Goal: Task Accomplishment & Management: Complete application form

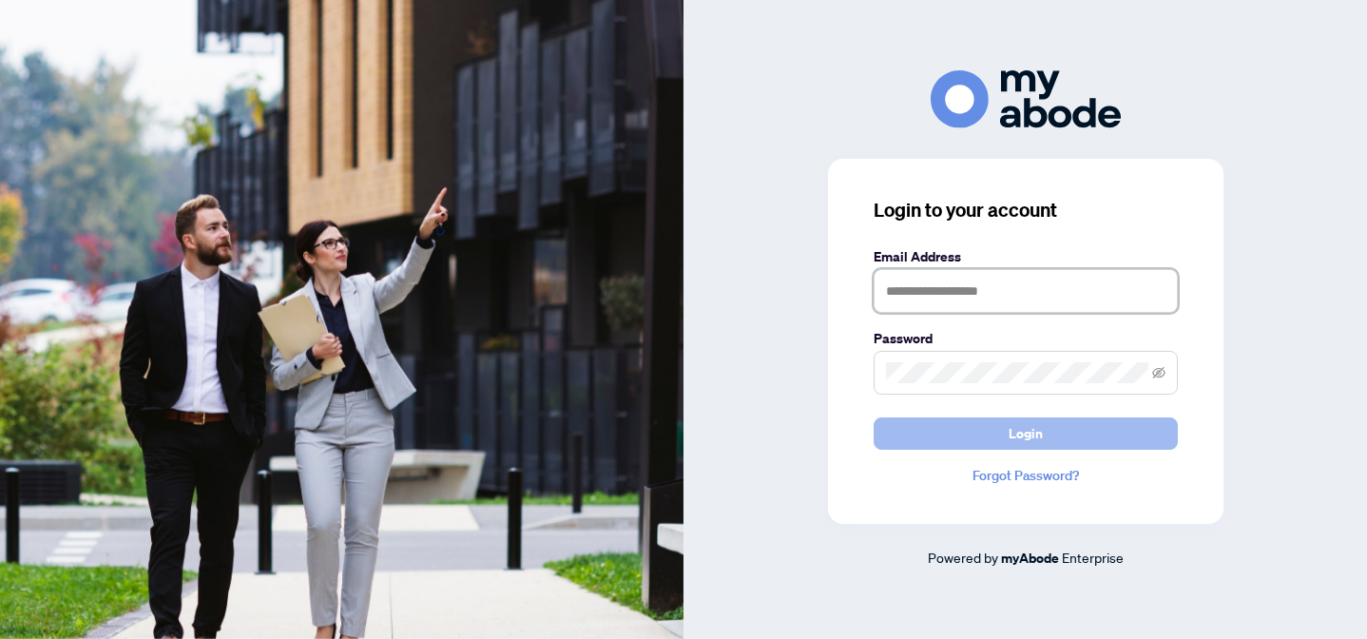
type input "**********"
click at [1000, 443] on button "Login" at bounding box center [1025, 433] width 304 height 32
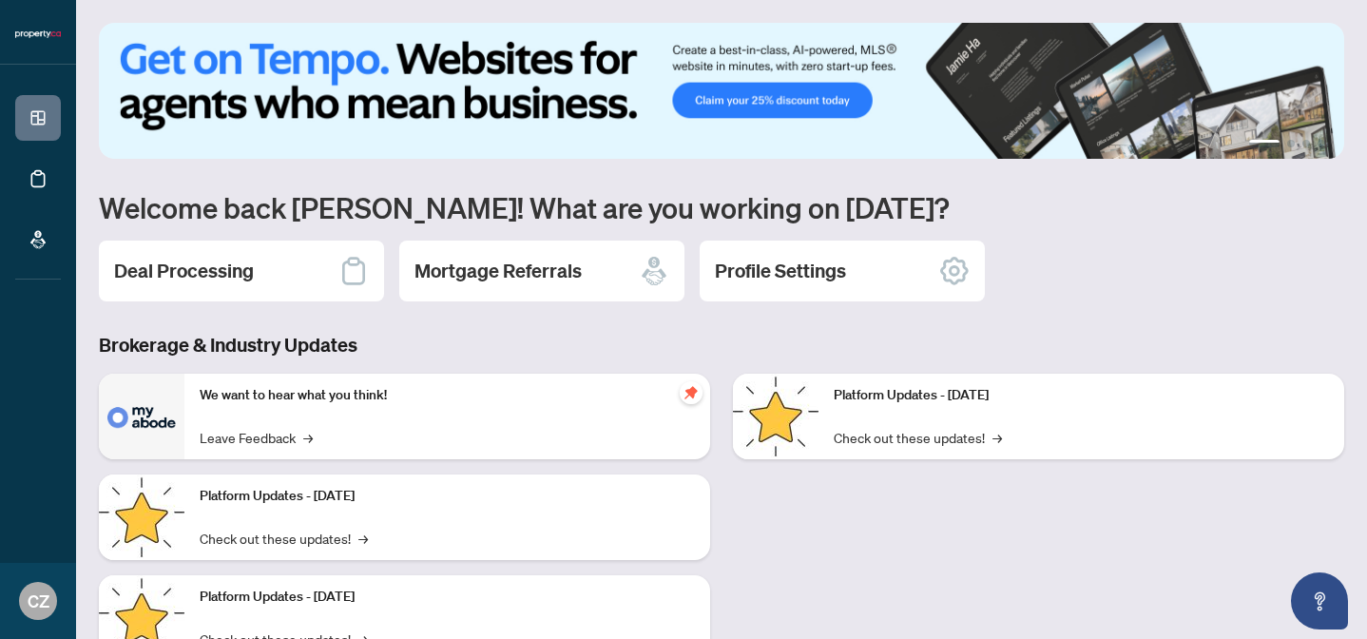
click at [219, 230] on div "1 2 3 4 Welcome back [PERSON_NAME]! What are you working on [DATE]? Deal Proces…" at bounding box center [721, 406] width 1245 height 767
click at [213, 276] on h2 "Deal Processing" at bounding box center [184, 271] width 140 height 27
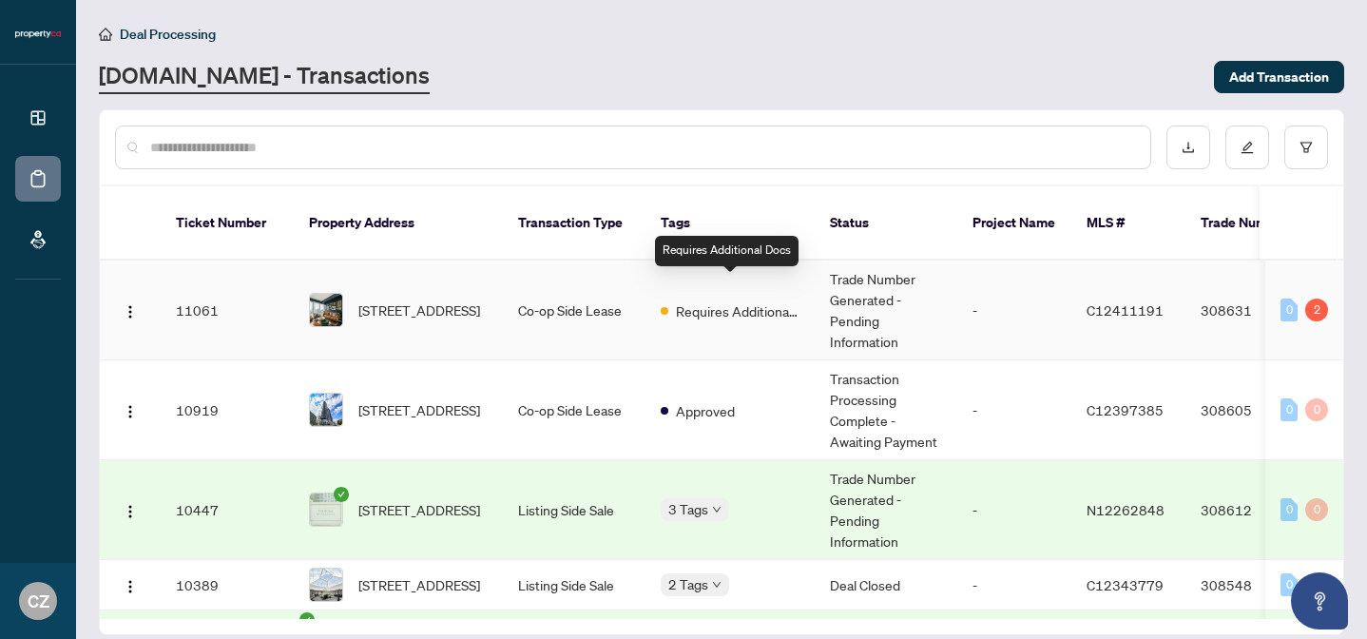
click at [726, 300] on span "Requires Additional Docs" at bounding box center [738, 310] width 124 height 21
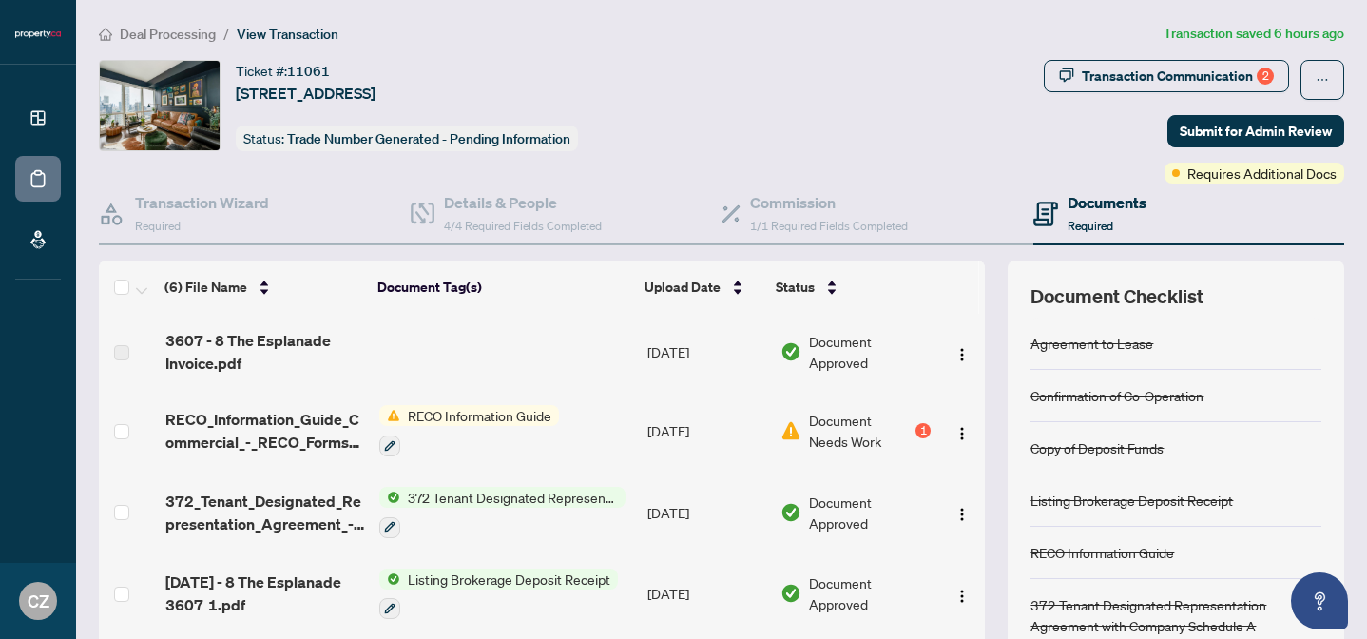
click at [500, 418] on span "RECO Information Guide" at bounding box center [479, 415] width 159 height 21
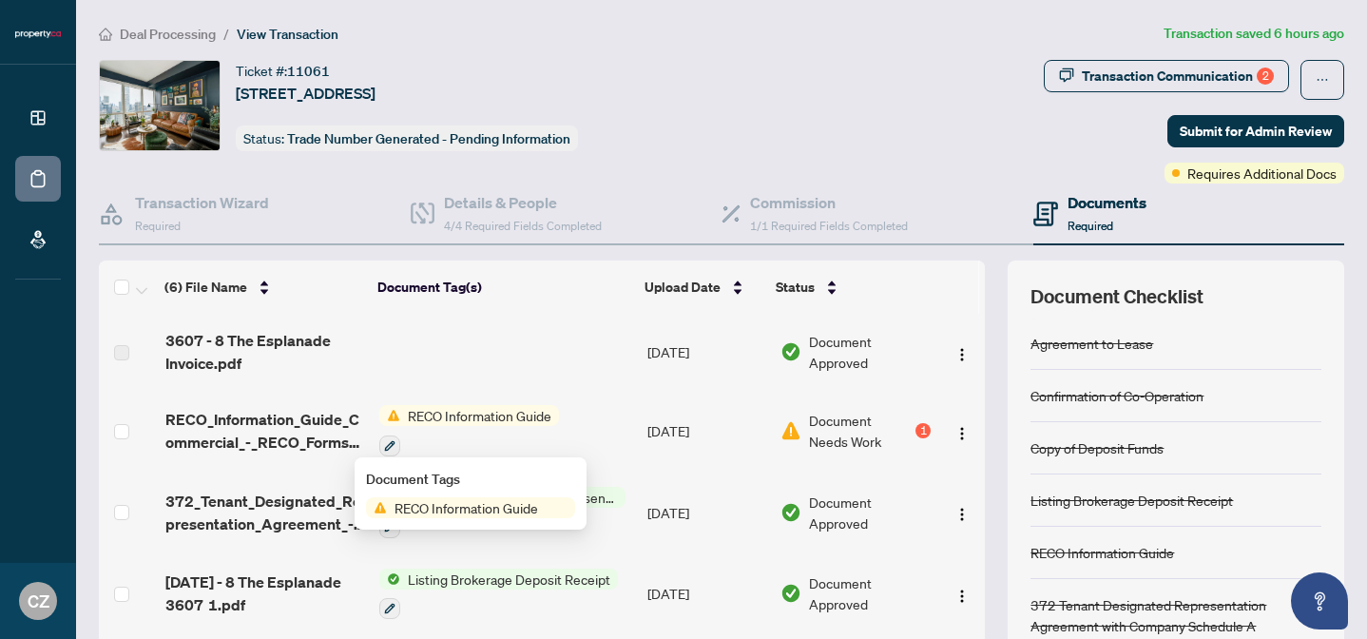
click at [500, 418] on span "RECO Information Guide" at bounding box center [479, 415] width 159 height 21
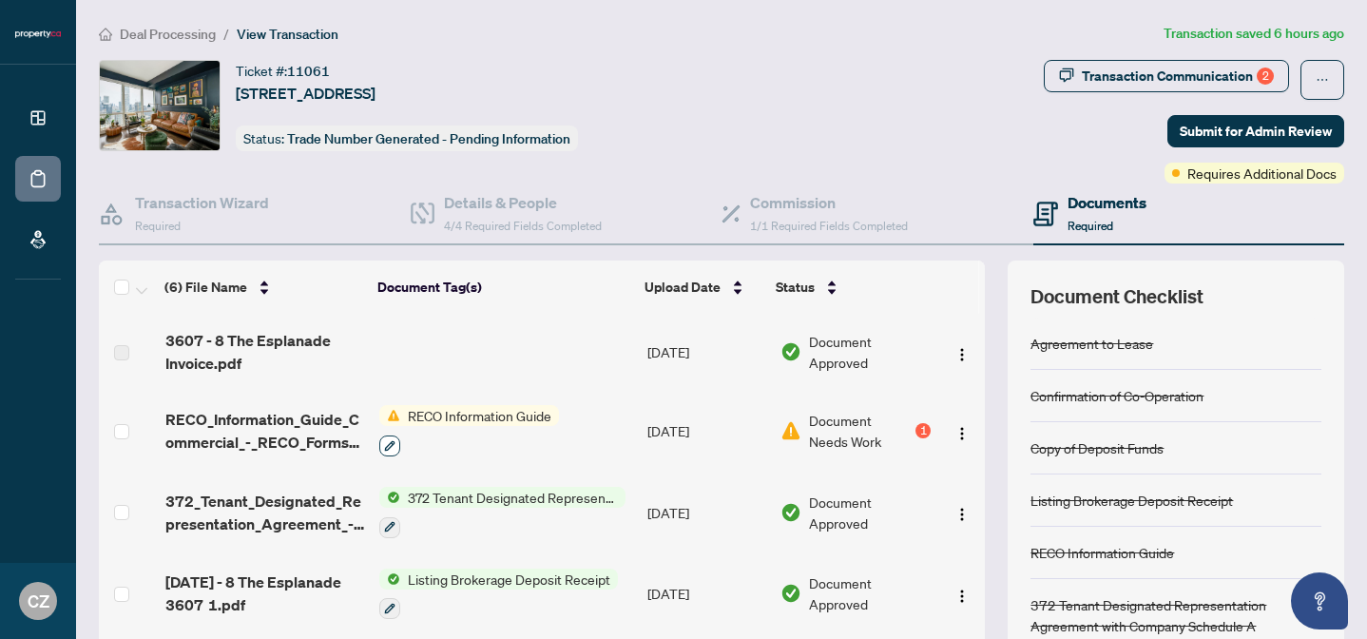
click at [385, 444] on icon "button" at bounding box center [390, 445] width 10 height 10
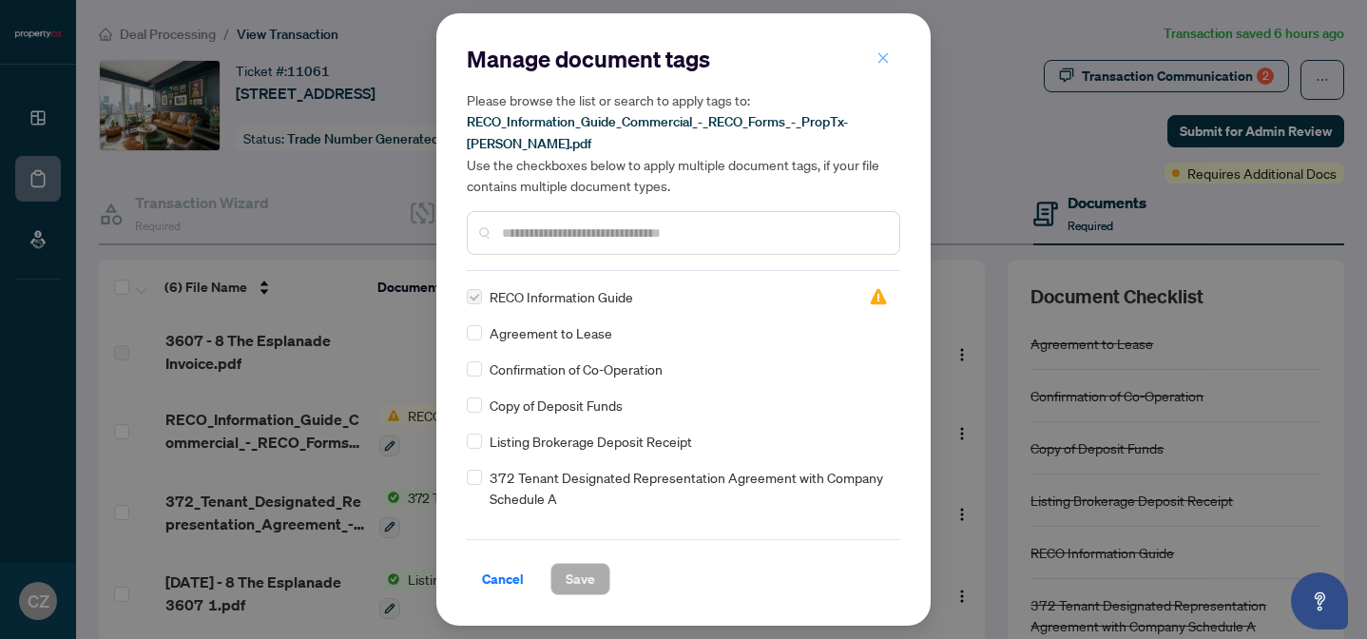
click at [884, 57] on icon "close" at bounding box center [883, 57] width 10 height 10
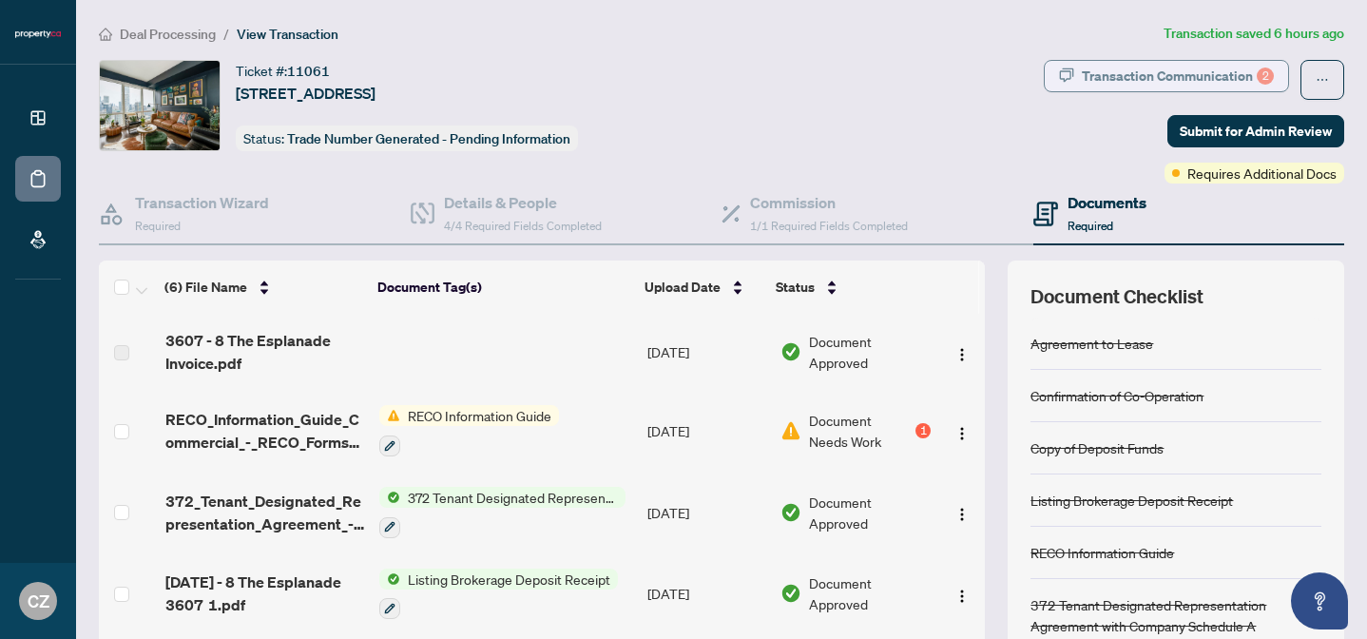
click at [1162, 70] on div "Transaction Communication 2" at bounding box center [1178, 76] width 192 height 30
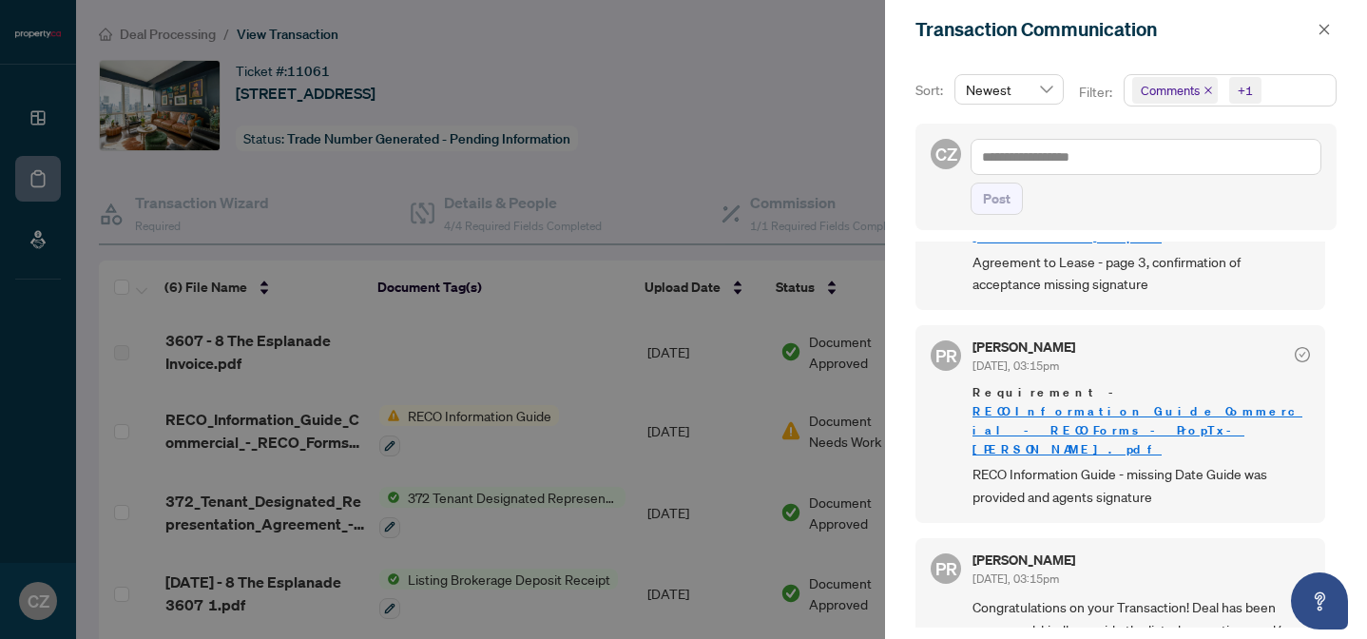
scroll to position [208, 0]
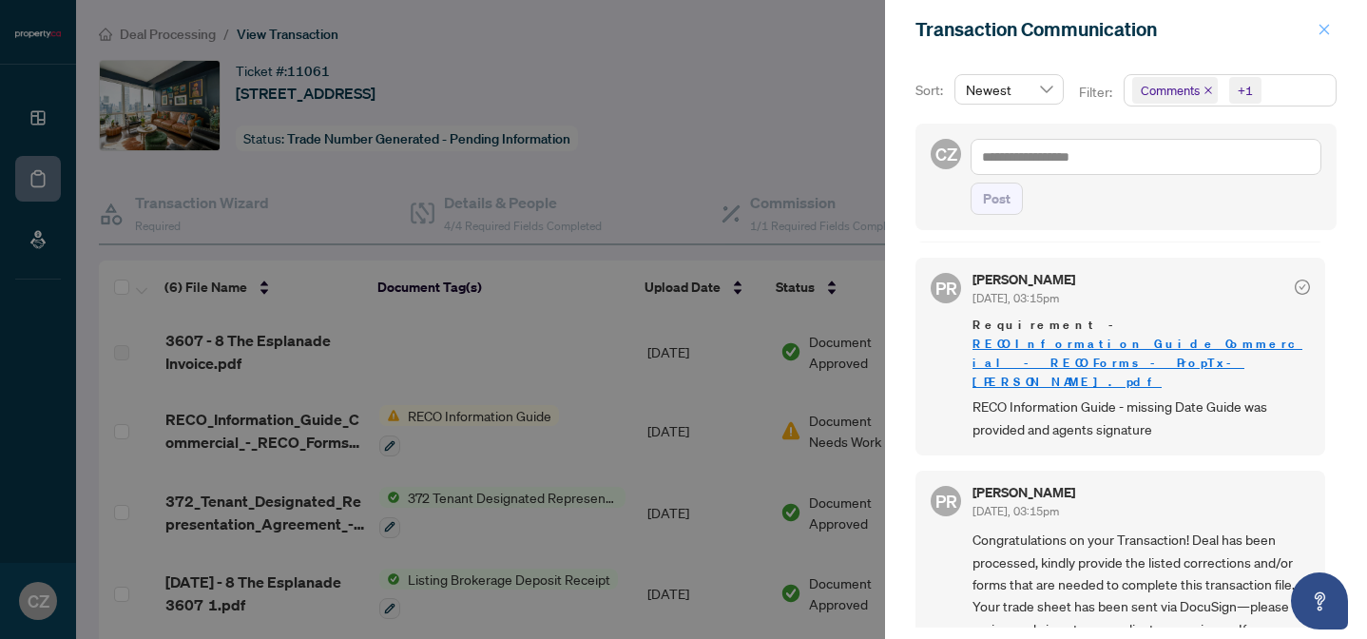
click at [1328, 24] on icon "close" at bounding box center [1323, 29] width 13 height 13
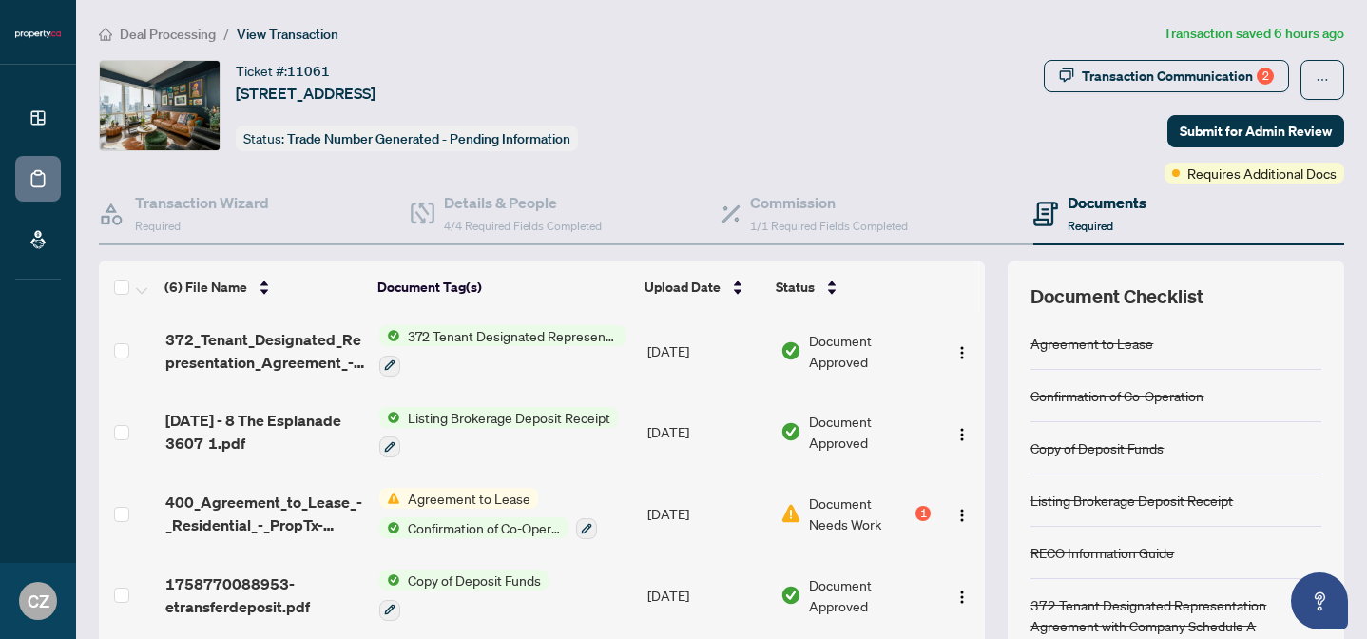
scroll to position [156, 0]
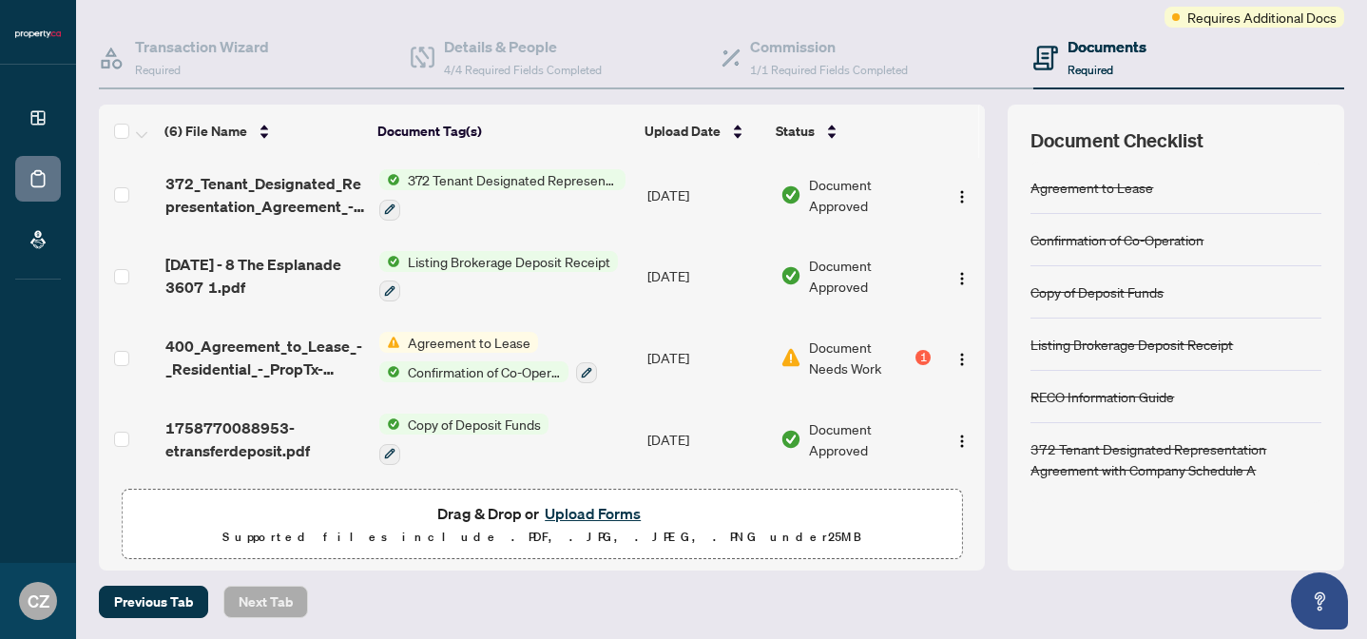
click at [571, 516] on button "Upload Forms" at bounding box center [592, 513] width 107 height 25
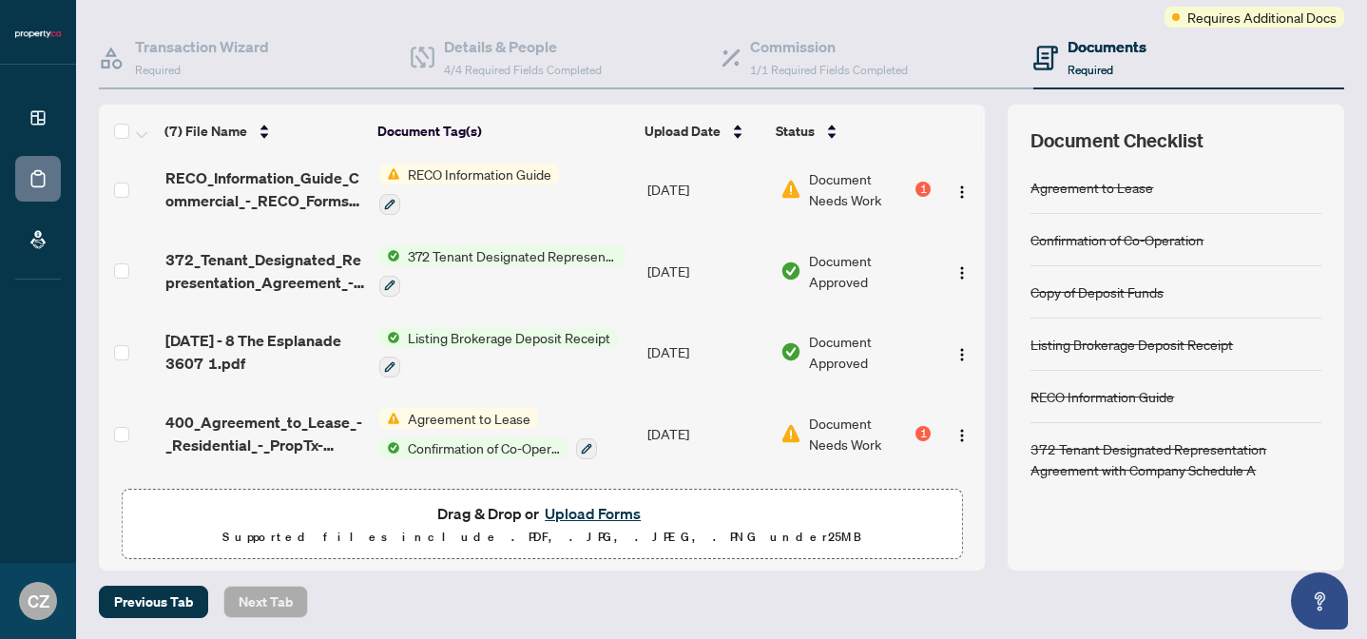
scroll to position [0, 0]
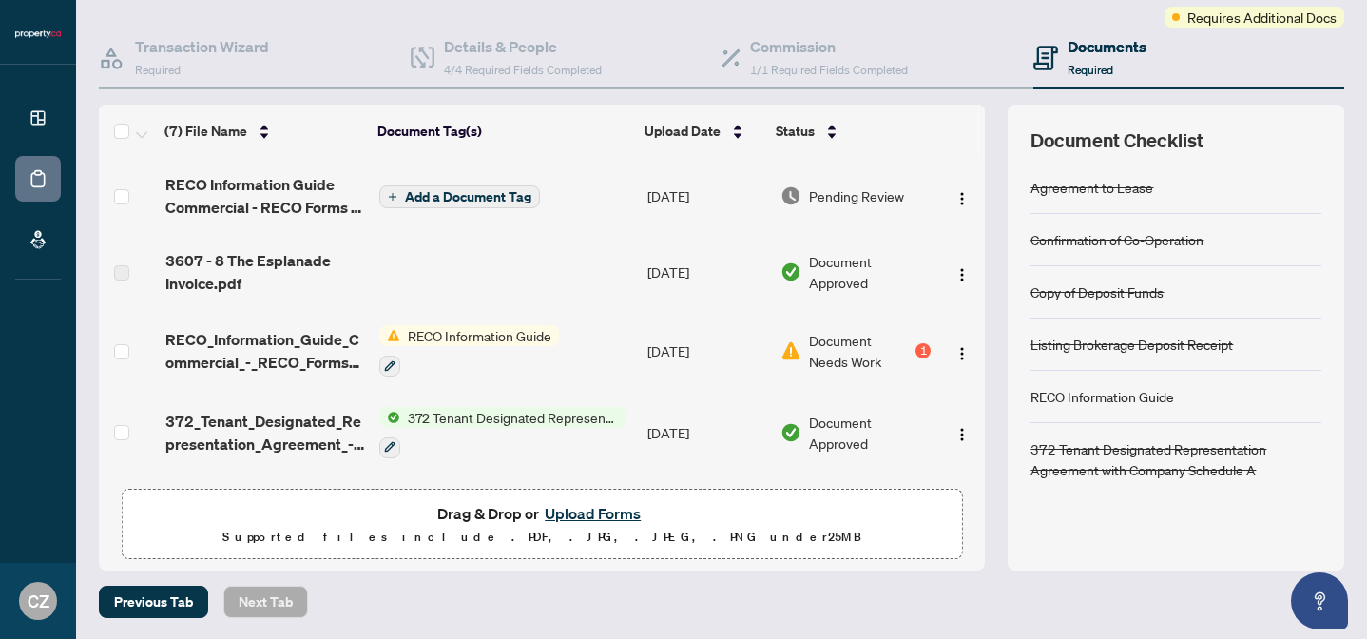
click at [409, 194] on span "Add a Document Tag" at bounding box center [468, 196] width 126 height 13
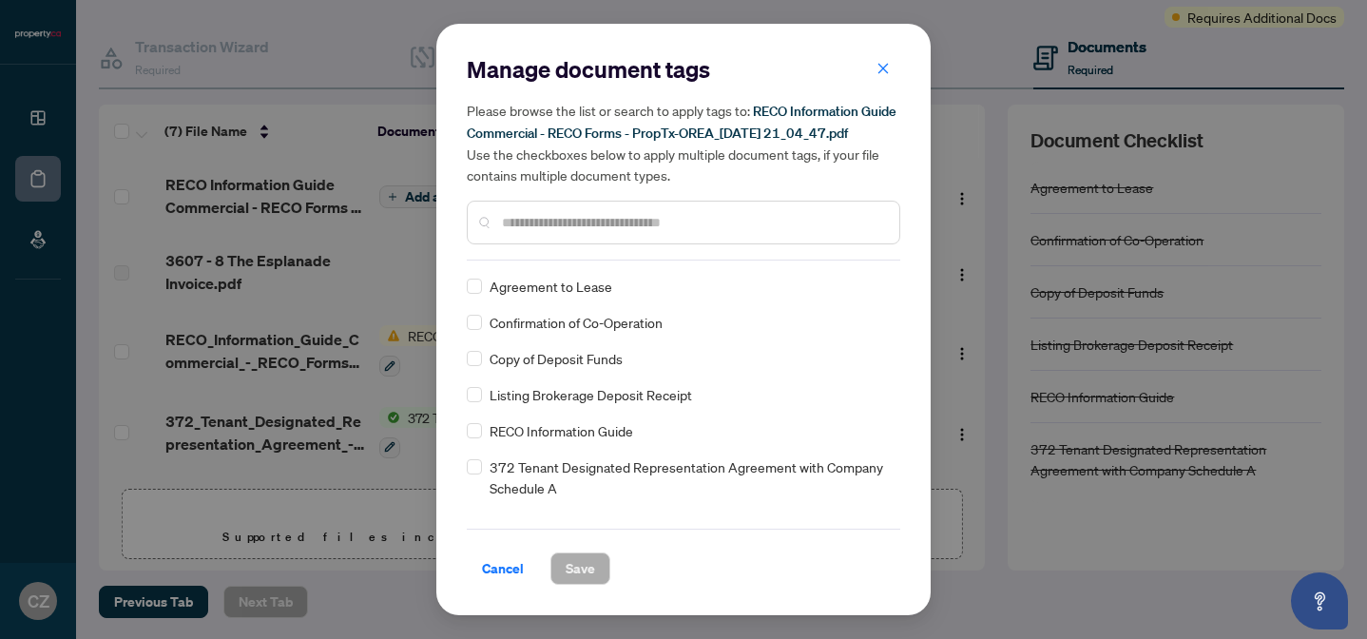
click at [484, 440] on div "RECO Information Guide" at bounding box center [678, 430] width 422 height 21
click at [584, 581] on span "Save" at bounding box center [579, 568] width 29 height 30
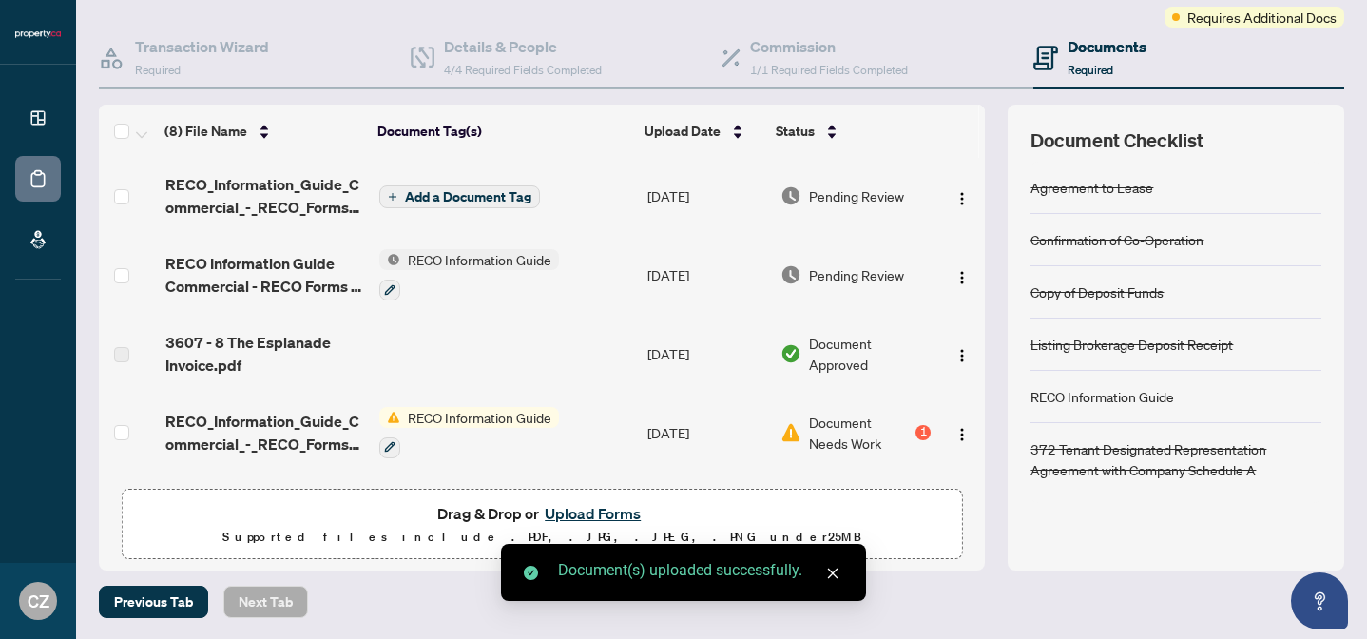
scroll to position [70, 0]
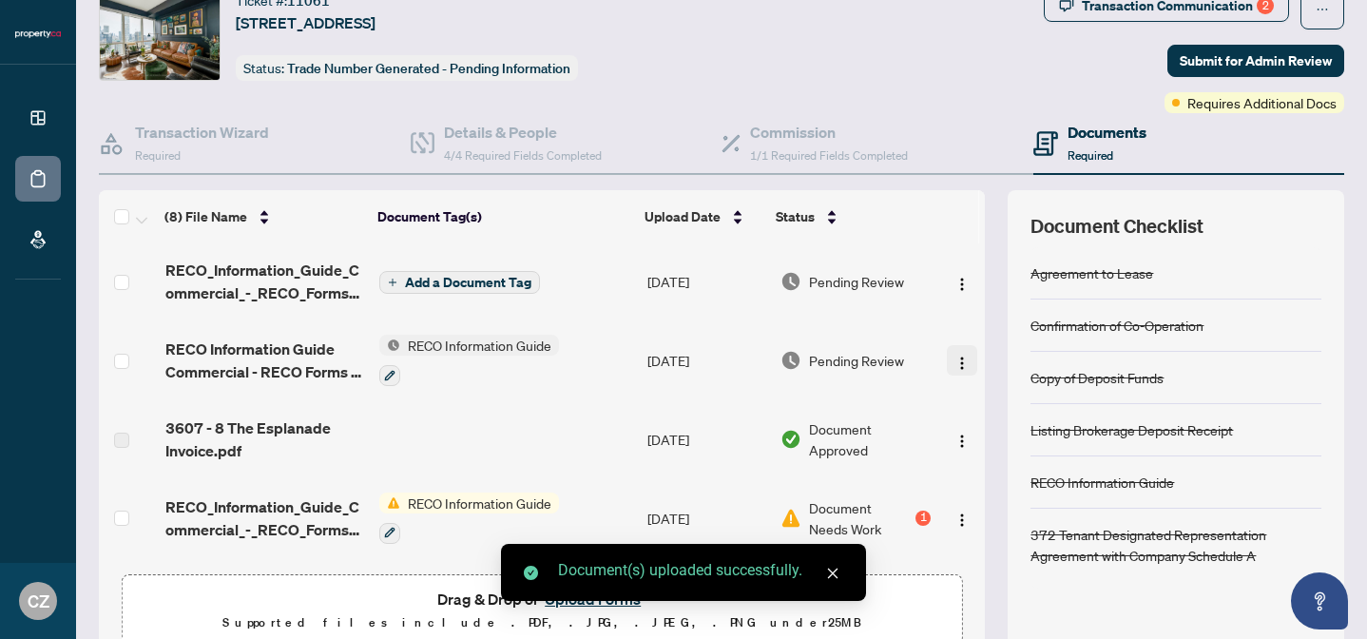
click at [960, 355] on img "button" at bounding box center [961, 362] width 15 height 15
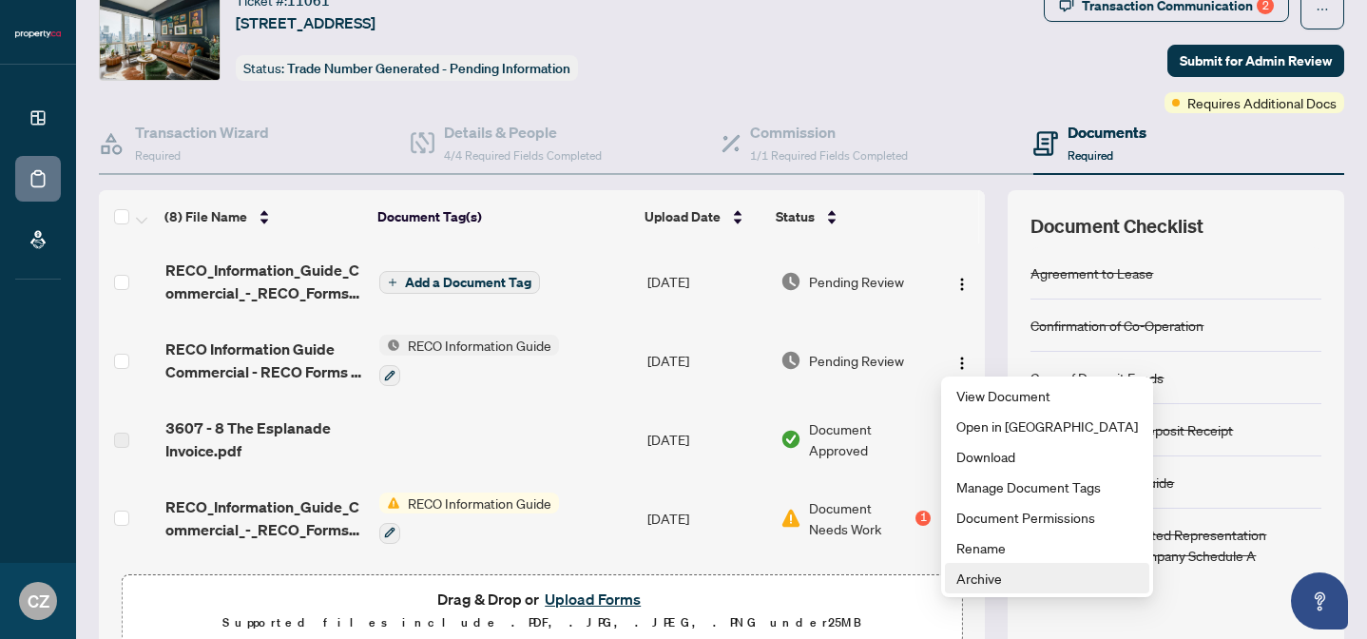
click at [980, 577] on span "Archive" at bounding box center [1047, 577] width 182 height 21
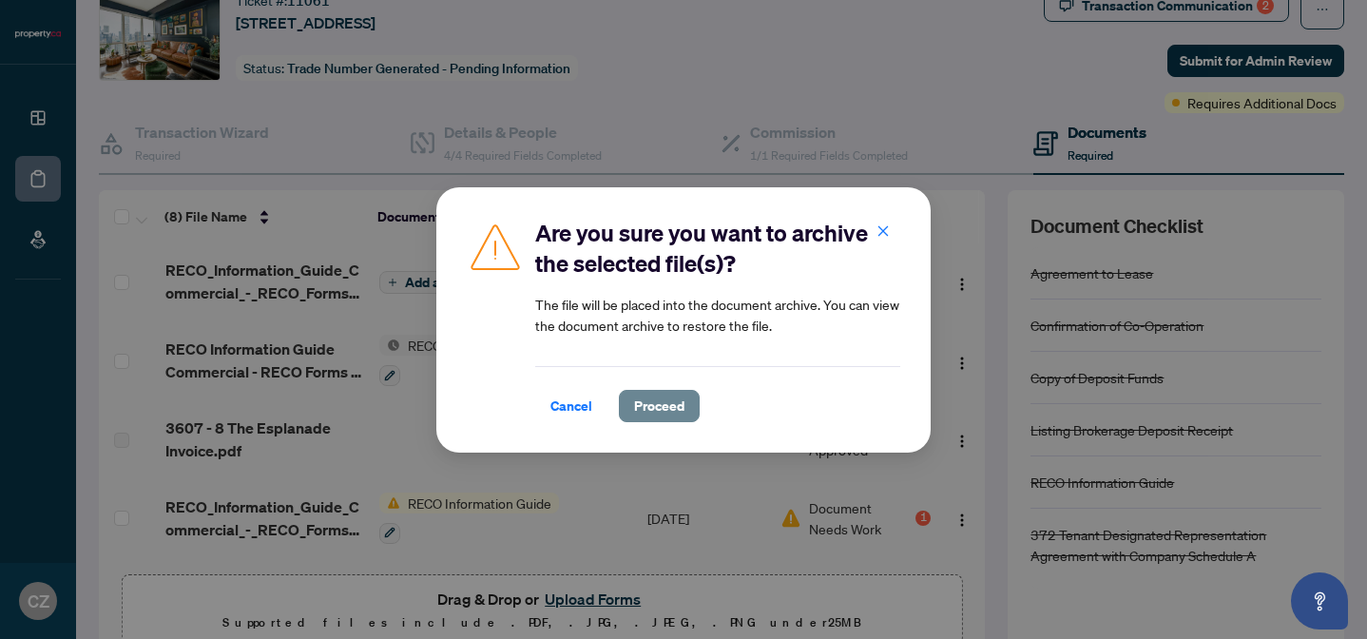
click at [650, 408] on span "Proceed" at bounding box center [659, 406] width 50 height 30
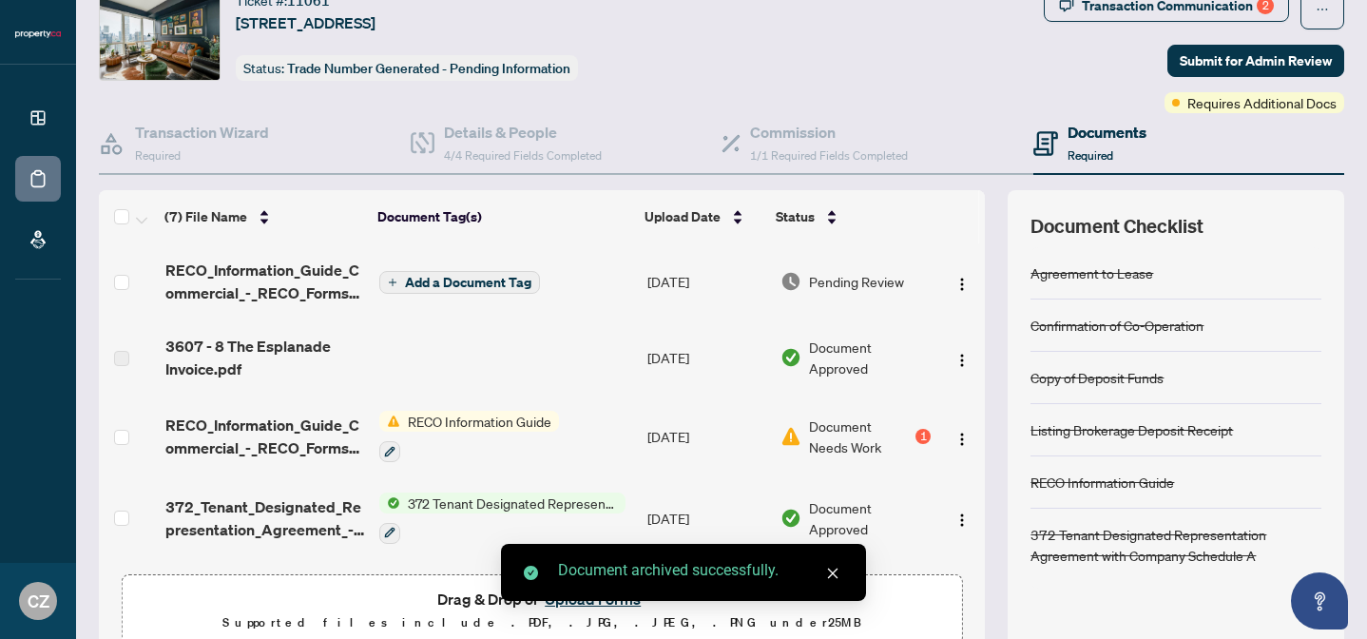
click at [496, 284] on span "Add a Document Tag" at bounding box center [468, 282] width 126 height 13
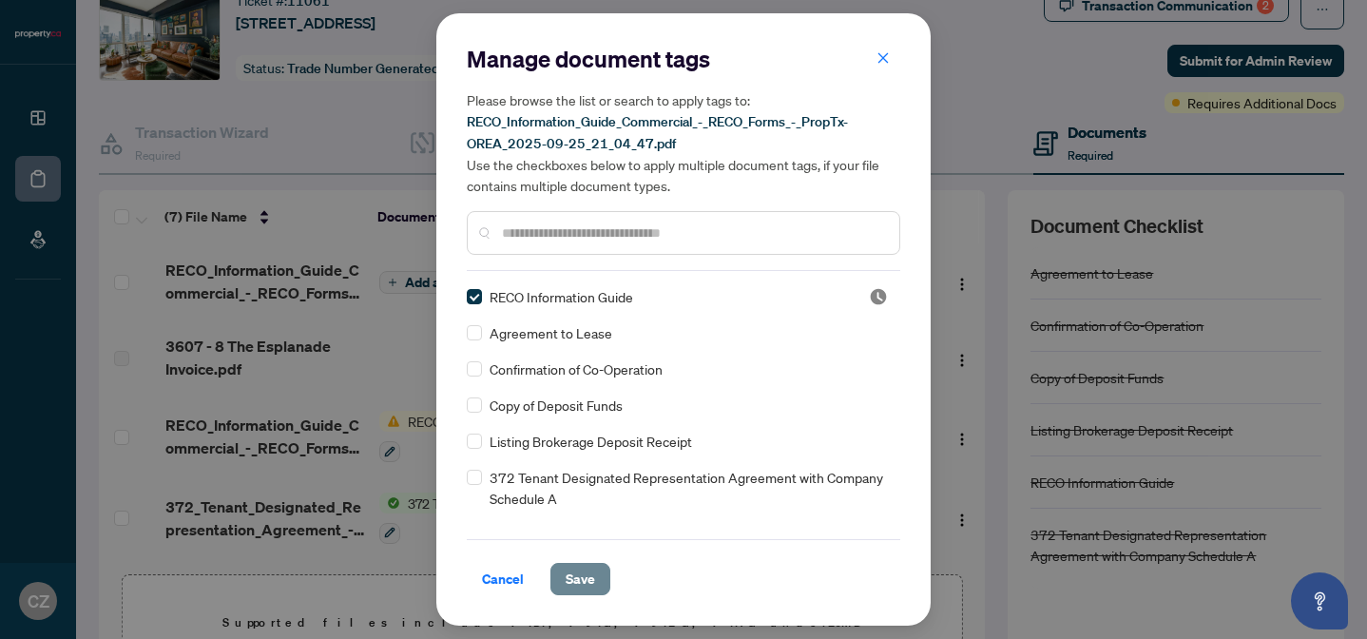
click at [575, 578] on span "Save" at bounding box center [579, 579] width 29 height 30
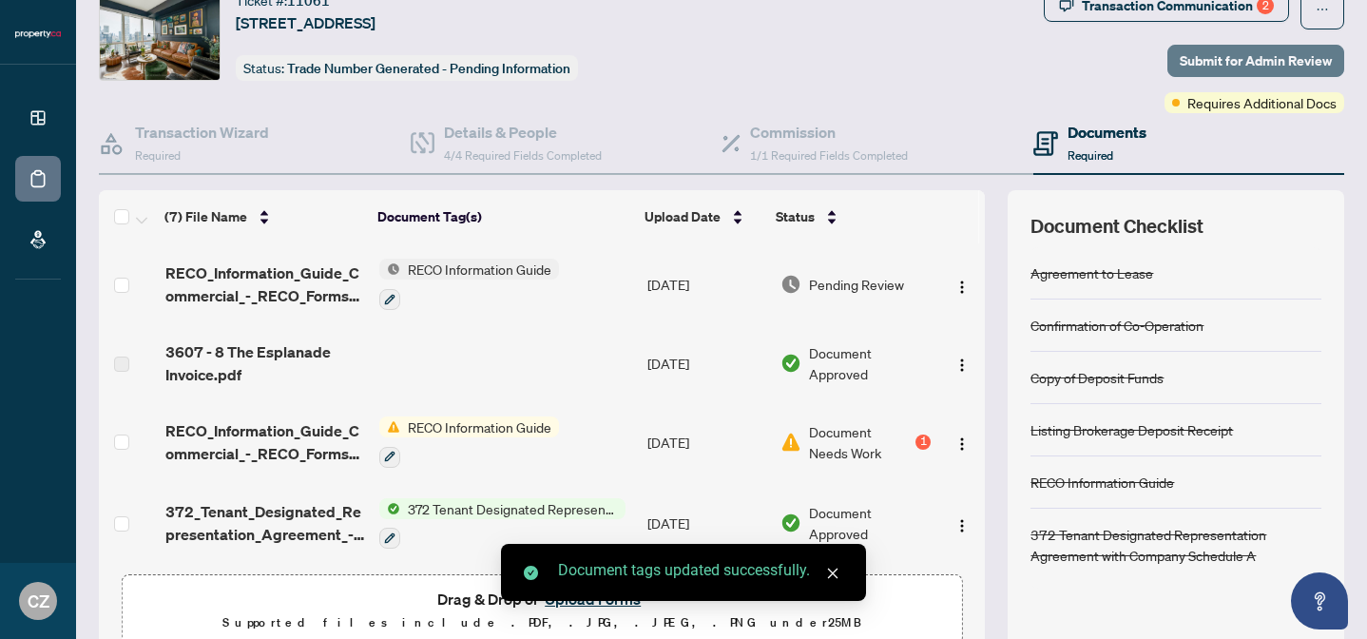
click at [1270, 62] on span "Submit for Admin Review" at bounding box center [1255, 61] width 152 height 30
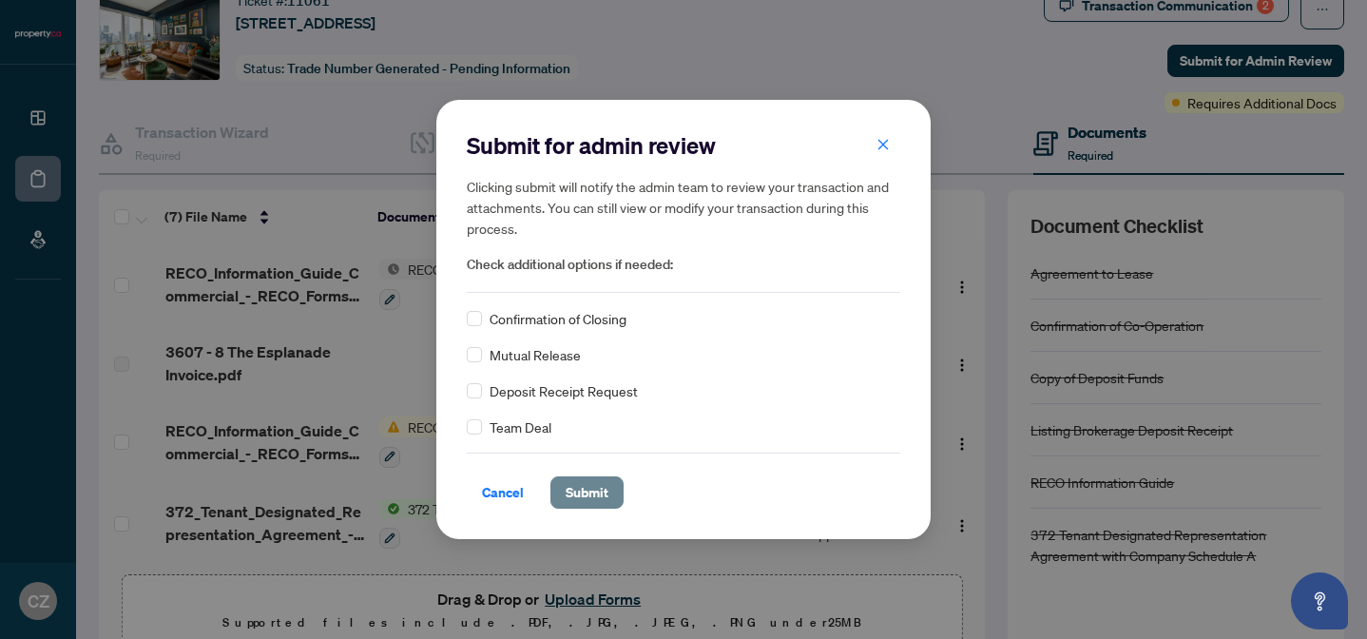
click at [584, 498] on span "Submit" at bounding box center [586, 492] width 43 height 30
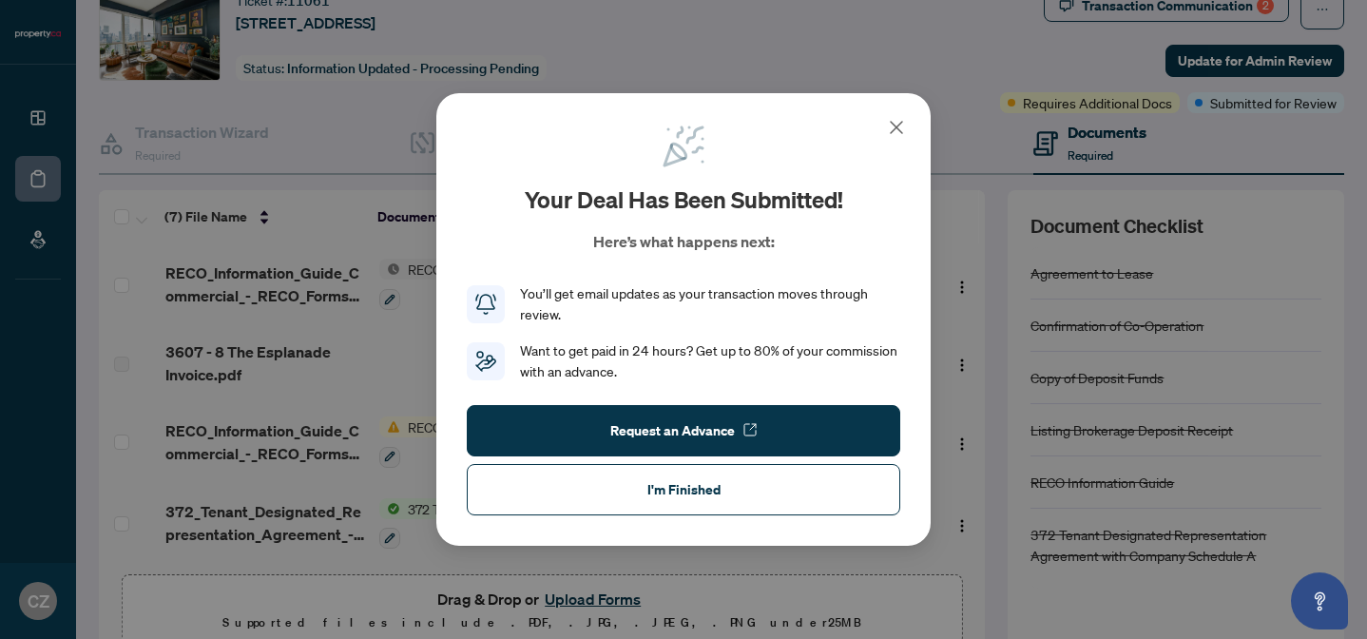
click at [895, 121] on icon at bounding box center [896, 127] width 23 height 23
